Goal: Transaction & Acquisition: Purchase product/service

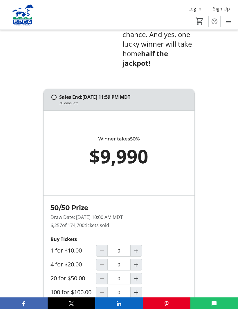
scroll to position [383, 0]
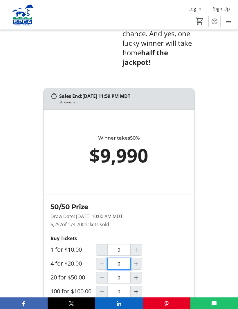
click at [122, 270] on input "0" at bounding box center [118, 264] width 23 height 12
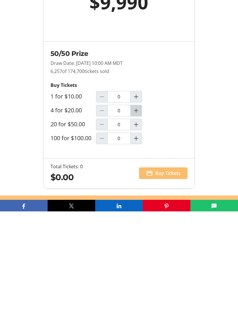
click at [137, 205] on mat-icon "Increment by one" at bounding box center [135, 208] width 7 height 7
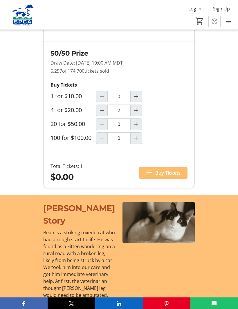
type input "1"
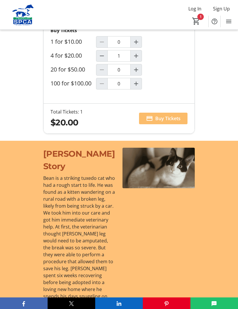
scroll to position [592, 0]
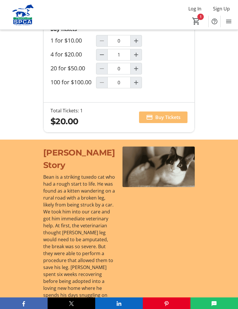
click at [183, 236] on div at bounding box center [158, 254] width 72 height 215
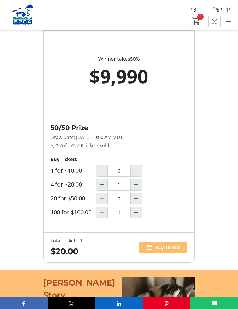
scroll to position [461, 0]
click at [164, 255] on span at bounding box center [163, 248] width 48 height 14
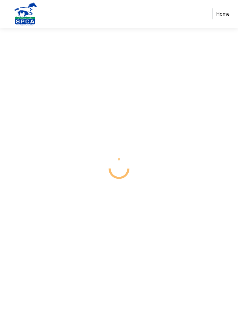
select select "CA"
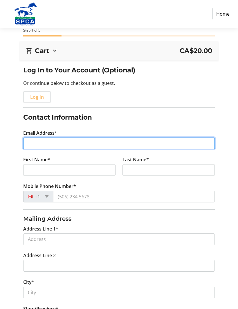
click at [48, 143] on input "Email Address*" at bounding box center [118, 144] width 191 height 12
type input "[EMAIL_ADDRESS][PERSON_NAME][DOMAIN_NAME]"
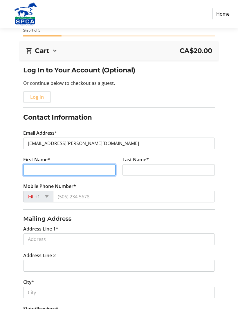
click at [57, 169] on input "First Name*" at bounding box center [69, 170] width 92 height 12
type input "[PERSON_NAME]"
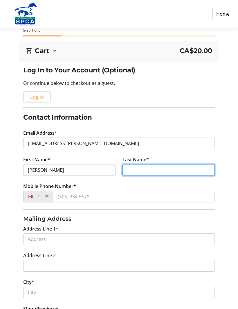
click at [145, 175] on input "Last Name*" at bounding box center [168, 170] width 92 height 12
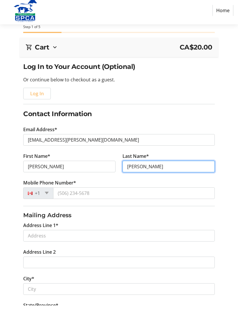
type input "[PERSON_NAME]"
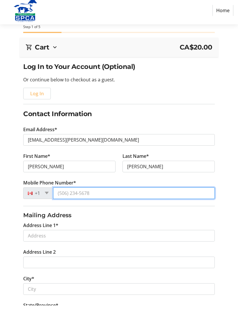
click at [75, 194] on input "Mobile Phone Number*" at bounding box center [133, 197] width 161 height 12
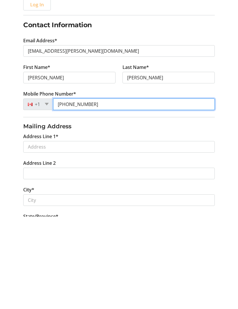
scroll to position [21, 0]
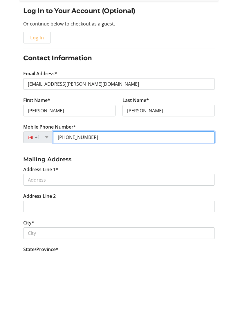
type input "[PHONE_NUMBER]"
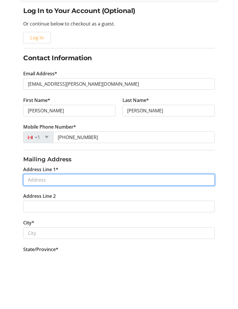
click at [47, 232] on input "Address Line 1*" at bounding box center [118, 238] width 191 height 12
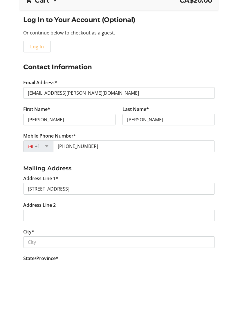
scroll to position [70, 0]
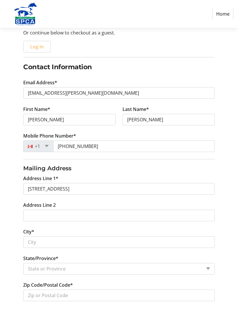
type input "[STREET_ADDRESS]"
type input "[GEOGRAPHIC_DATA]"
select select "AB"
type input "T5E 3J6"
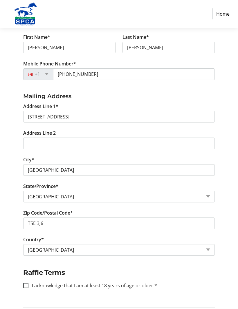
scroll to position [142, 0]
click at [28, 285] on input "I acknowledge that I am at least 18 years of age or older.*" at bounding box center [25, 285] width 5 height 5
checkbox input "true"
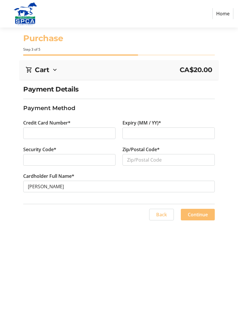
click at [58, 137] on div at bounding box center [69, 134] width 92 height 12
click at [145, 137] on div at bounding box center [168, 134] width 92 height 12
click at [37, 164] on div at bounding box center [69, 160] width 92 height 12
click at [50, 163] on div at bounding box center [69, 160] width 92 height 12
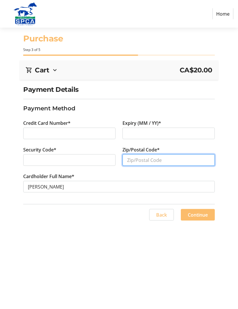
click at [159, 159] on input "Zip/Postal Code*" at bounding box center [168, 160] width 92 height 12
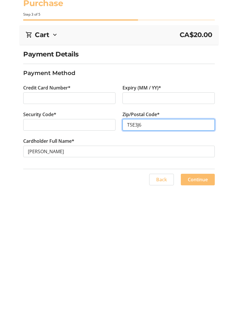
type input "T5E3J6"
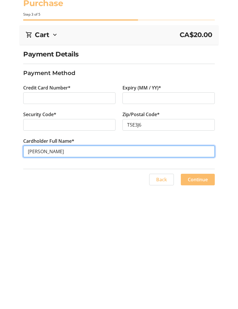
click at [67, 181] on input "[PERSON_NAME]" at bounding box center [118, 187] width 191 height 12
type input "[PERSON_NAME]"
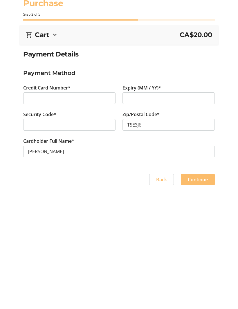
click at [211, 208] on span at bounding box center [198, 215] width 34 height 14
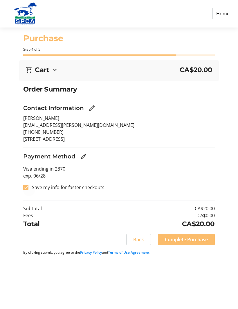
click at [31, 189] on div at bounding box center [26, 188] width 14 height 14
checkbox input "false"
click at [192, 240] on span "Complete Purchase" at bounding box center [186, 240] width 43 height 7
